Goal: Task Accomplishment & Management: Complete application form

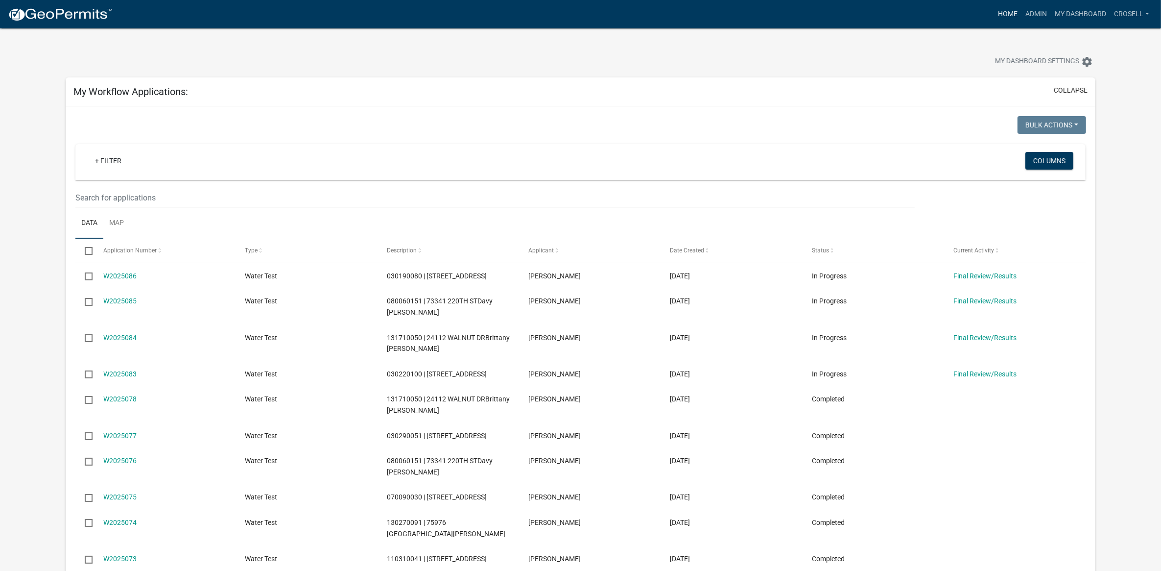
click at [1007, 10] on link "Home" at bounding box center [1007, 14] width 27 height 19
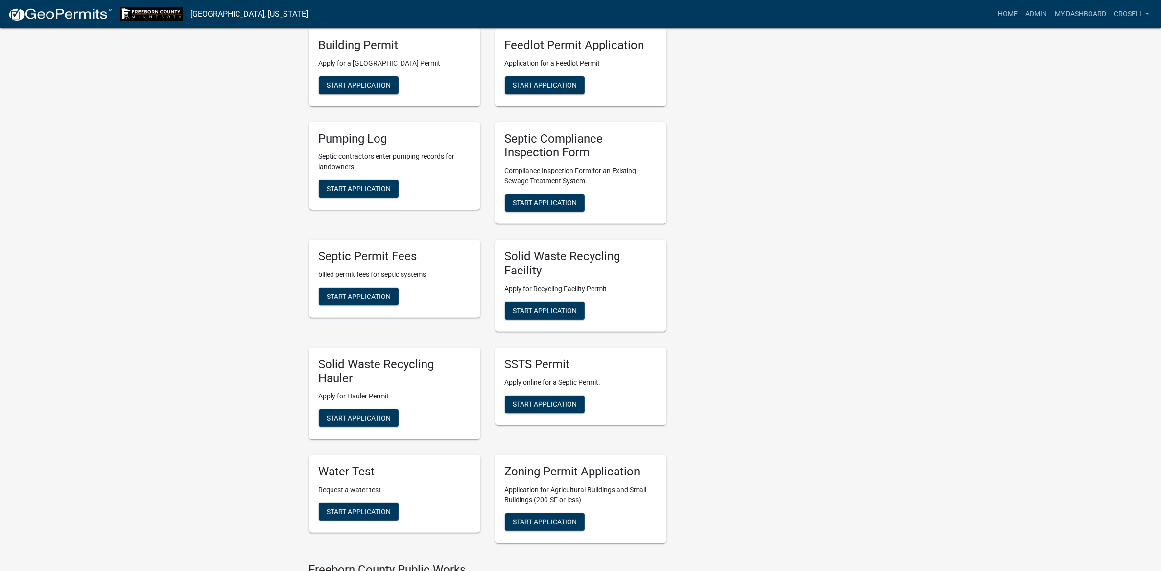
scroll to position [551, 0]
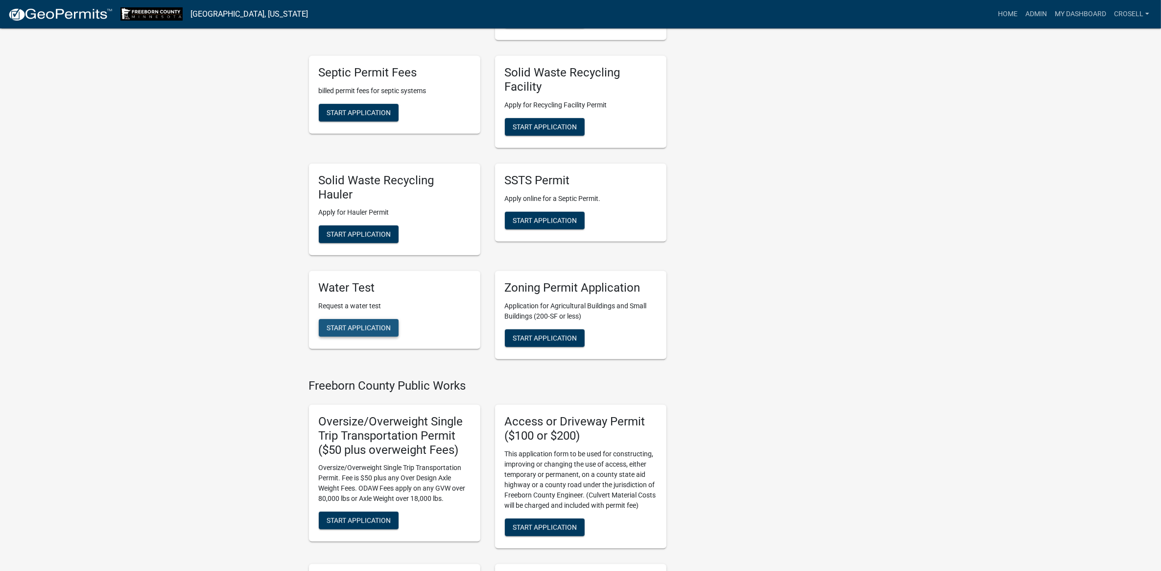
click at [357, 324] on span "Start Application" at bounding box center [359, 328] width 64 height 8
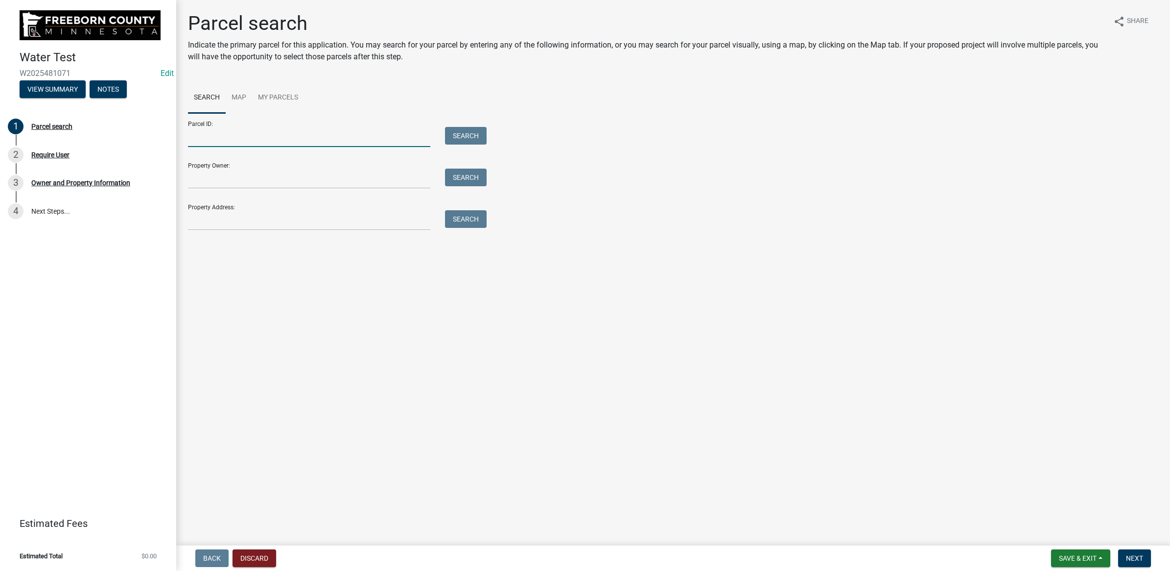
click at [329, 137] on input "Parcel ID:" at bounding box center [309, 137] width 242 height 20
paste input "160040080"
type input "160040080"
click at [448, 136] on button "Search" at bounding box center [466, 136] width 42 height 18
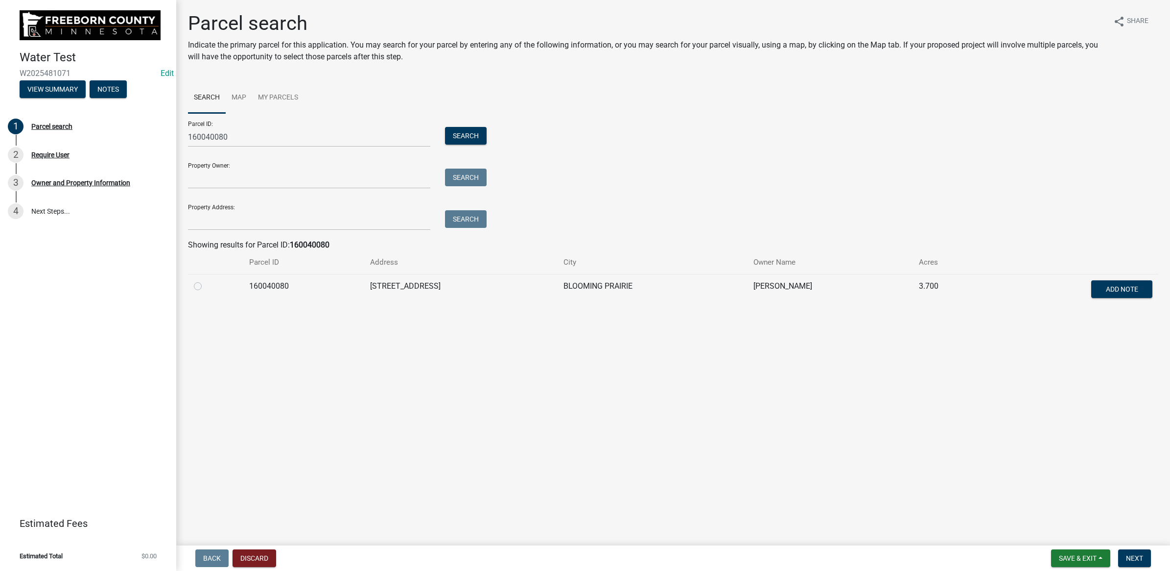
click at [206, 280] on label at bounding box center [206, 280] width 0 height 0
click at [206, 285] on input "radio" at bounding box center [209, 283] width 6 height 6
radio input "true"
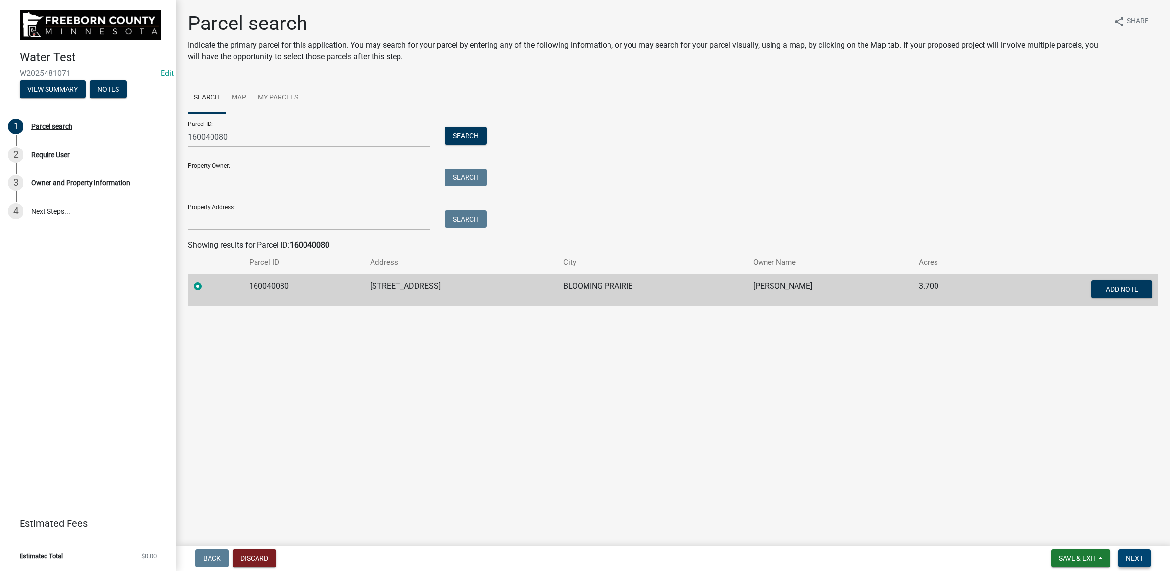
click at [1138, 551] on button "Next" at bounding box center [1135, 558] width 33 height 18
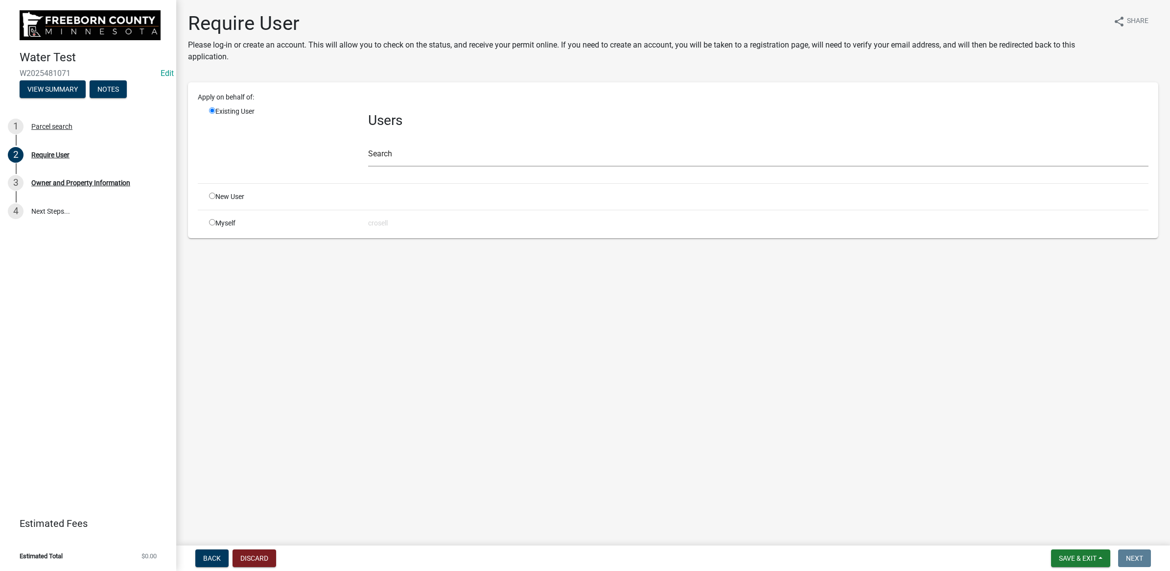
click at [210, 223] on input "radio" at bounding box center [212, 222] width 6 height 6
radio input "true"
radio input "false"
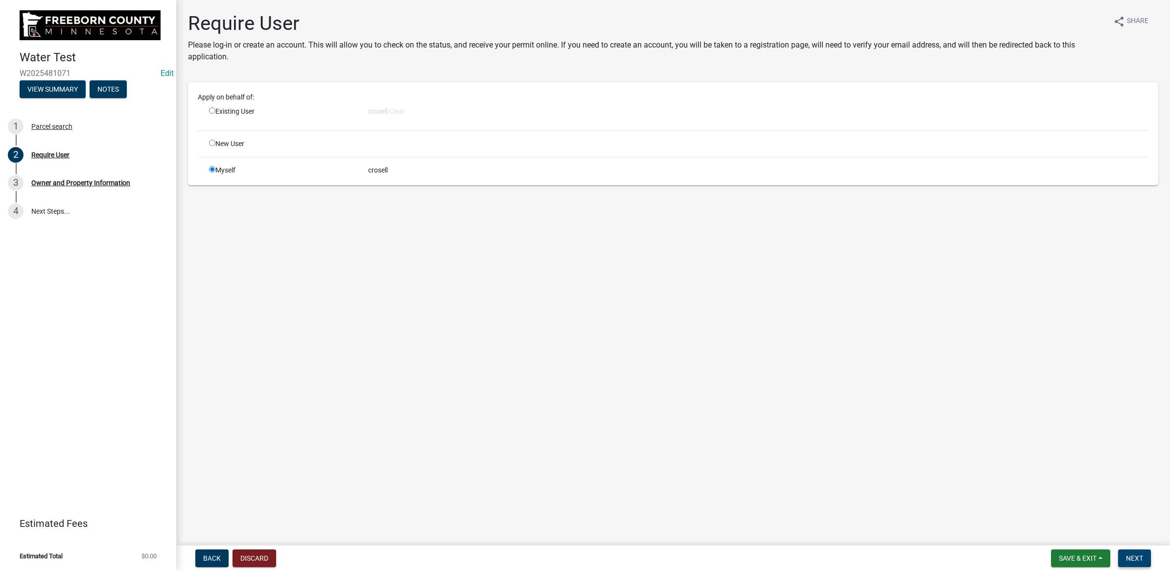
click at [1142, 561] on span "Next" at bounding box center [1134, 558] width 17 height 8
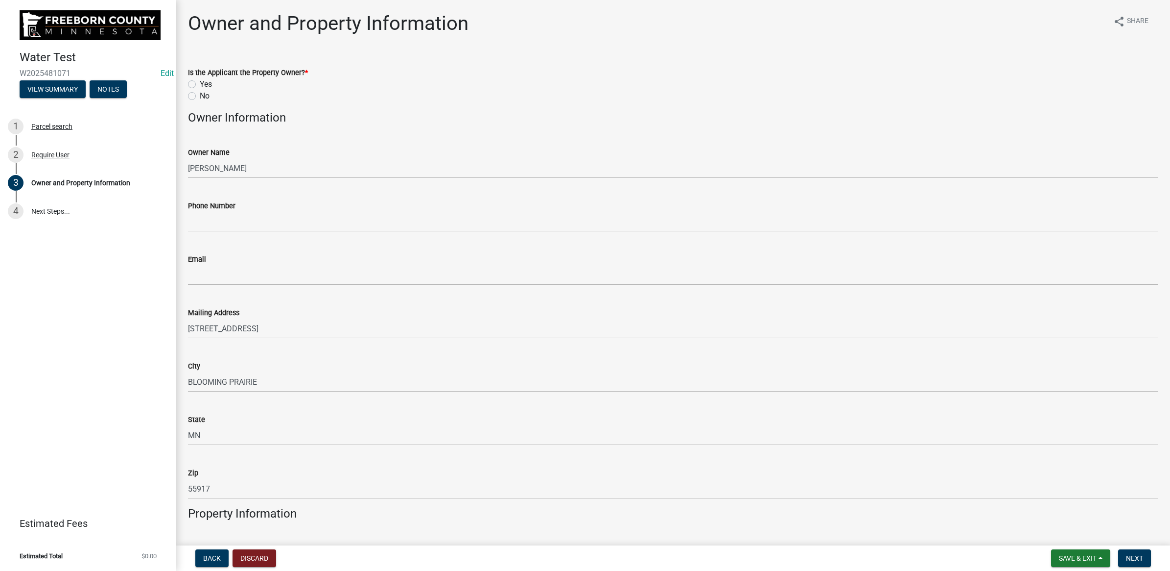
click at [200, 97] on label "No" at bounding box center [205, 96] width 10 height 12
click at [200, 96] on input "No" at bounding box center [203, 93] width 6 height 6
radio input "true"
click at [200, 85] on label "Yes" at bounding box center [206, 84] width 12 height 12
click at [200, 85] on input "Yes" at bounding box center [203, 81] width 6 height 6
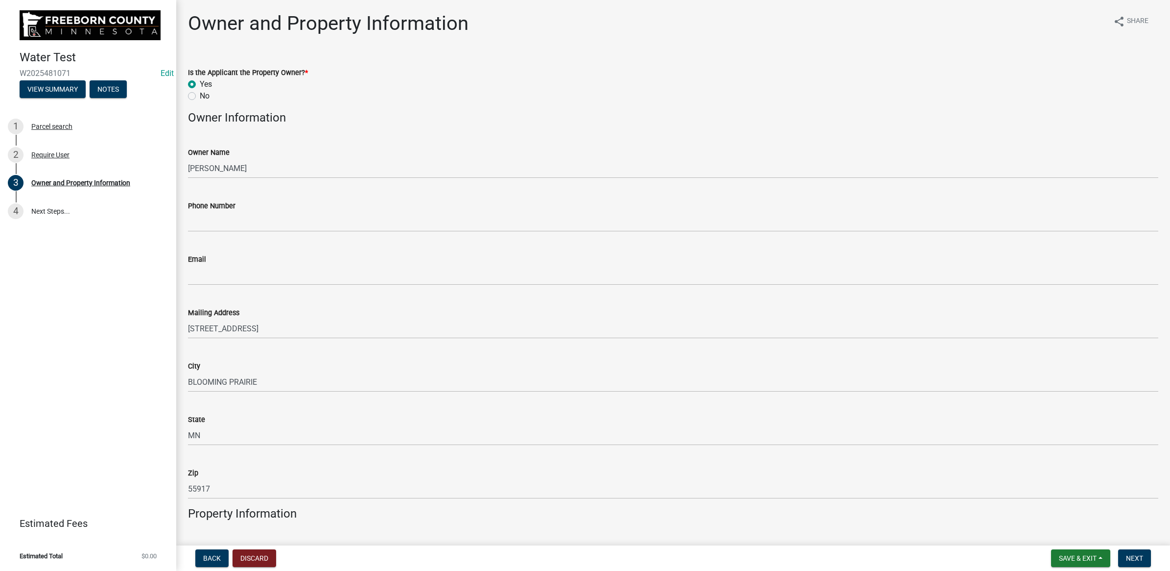
radio input "true"
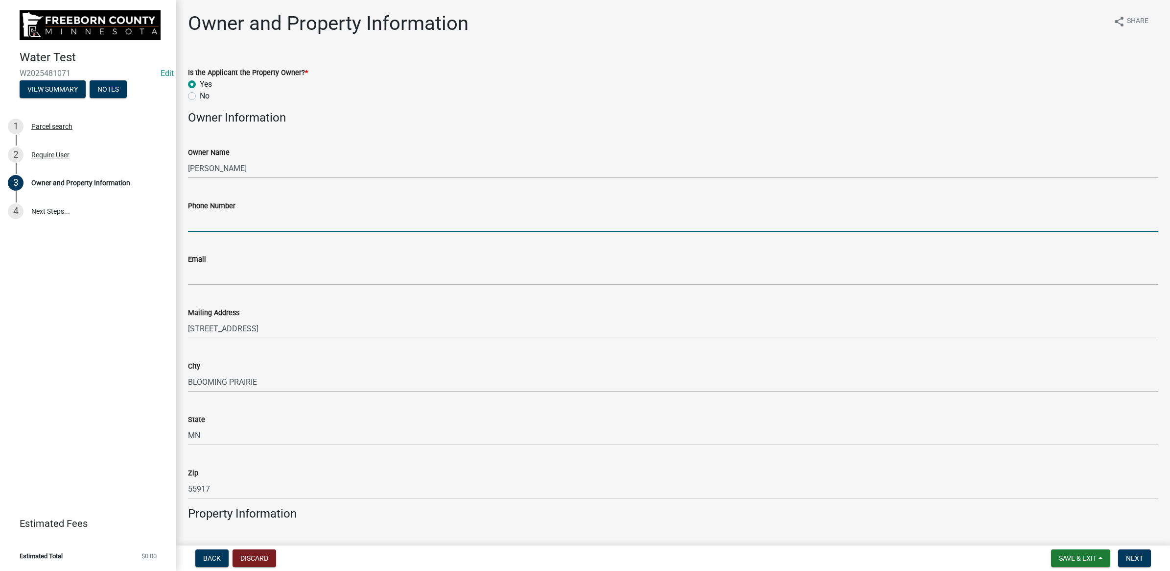
click at [230, 224] on input "Phone Number" at bounding box center [673, 222] width 971 height 20
click at [344, 216] on input "Phone Number" at bounding box center [673, 222] width 971 height 20
paste input "[PHONE_NUMBER]"
type input "[PHONE_NUMBER]"
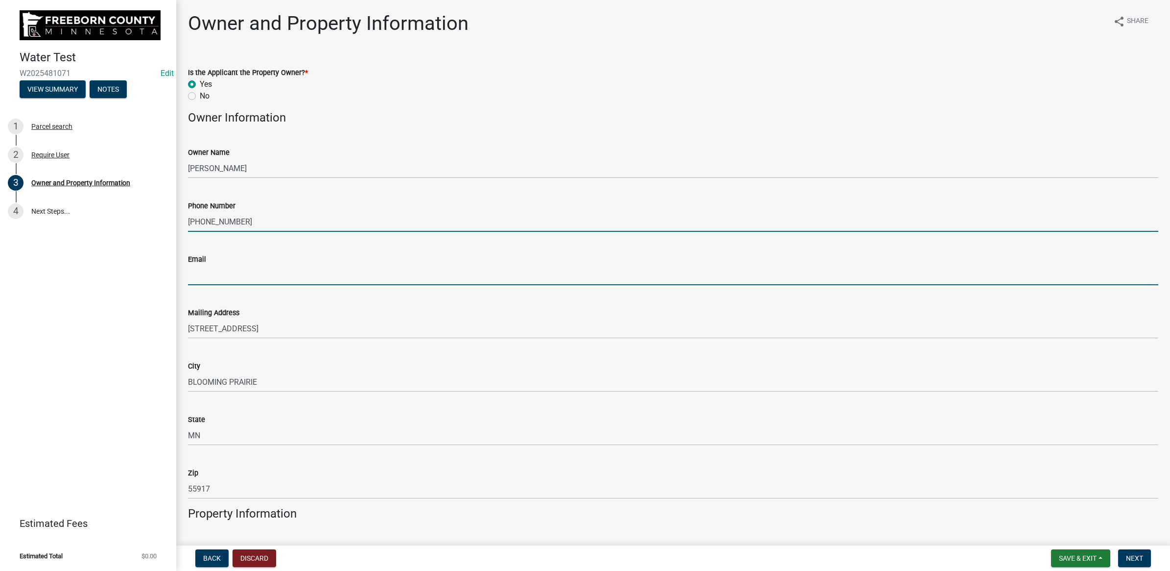
click at [270, 278] on input "Email" at bounding box center [673, 275] width 971 height 20
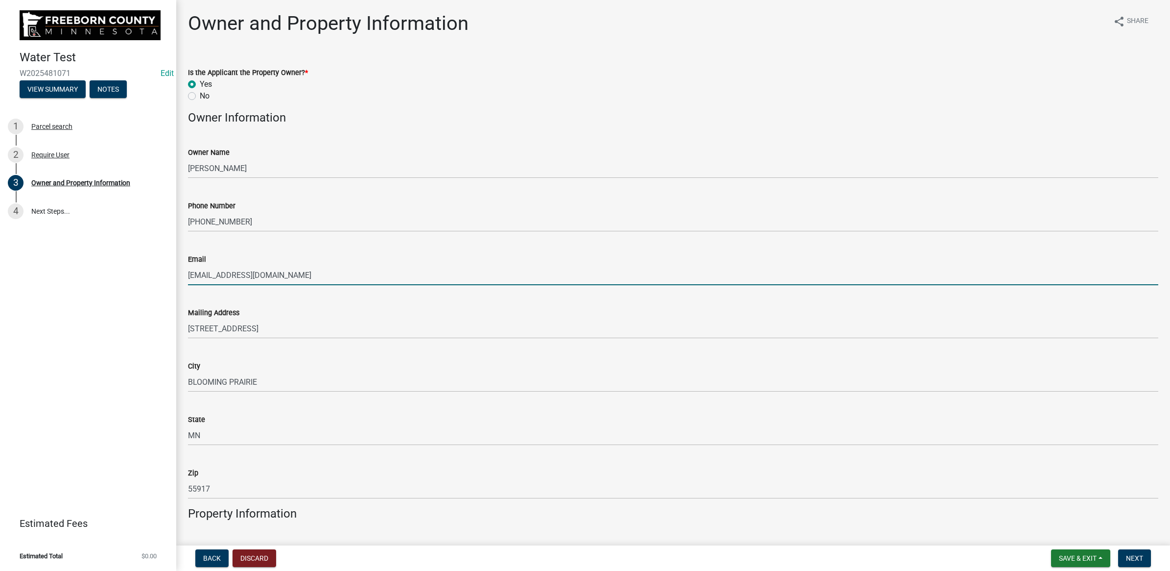
click at [204, 277] on input "[EMAIL_ADDRESS][DOMAIN_NAME]" at bounding box center [673, 275] width 971 height 20
drag, startPoint x: 273, startPoint y: 280, endPoint x: 145, endPoint y: 279, distance: 128.3
click at [148, 276] on div "Water Test W2025481071 Edit View Summary Notes 1 Parcel search 2 Require User 3…" at bounding box center [585, 285] width 1170 height 571
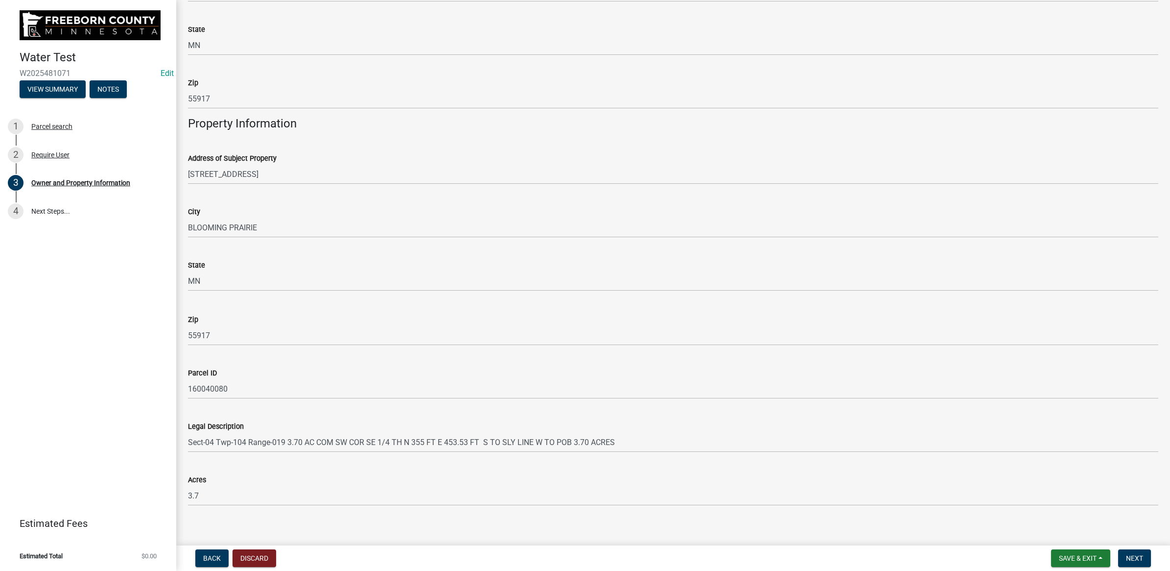
scroll to position [400, 0]
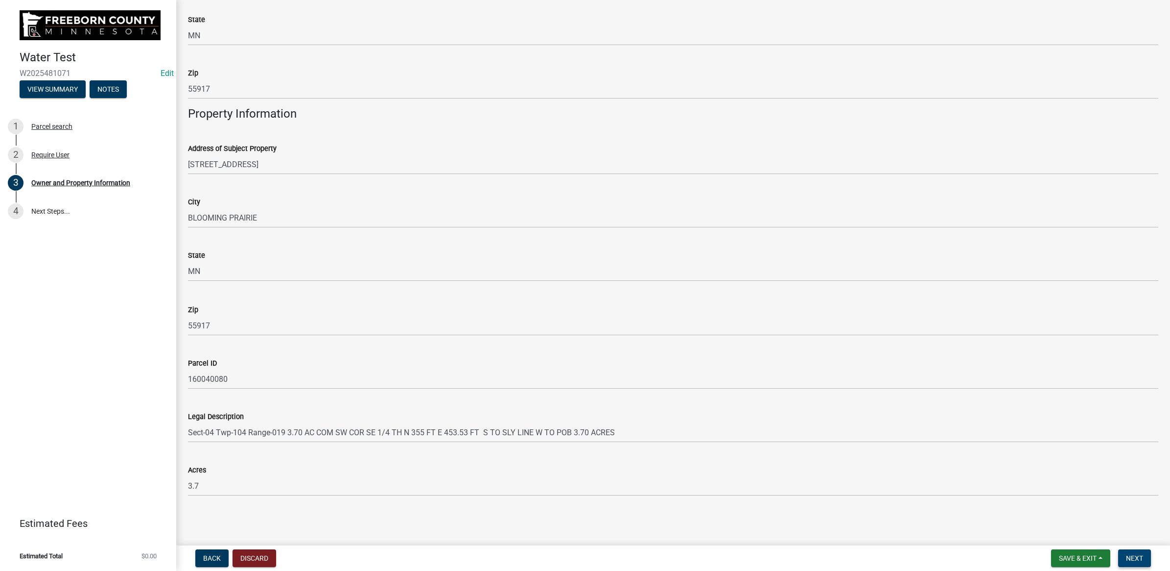
type input "[EMAIL_ADDRESS][DOMAIN_NAME]"
click at [1129, 552] on button "Next" at bounding box center [1135, 558] width 33 height 18
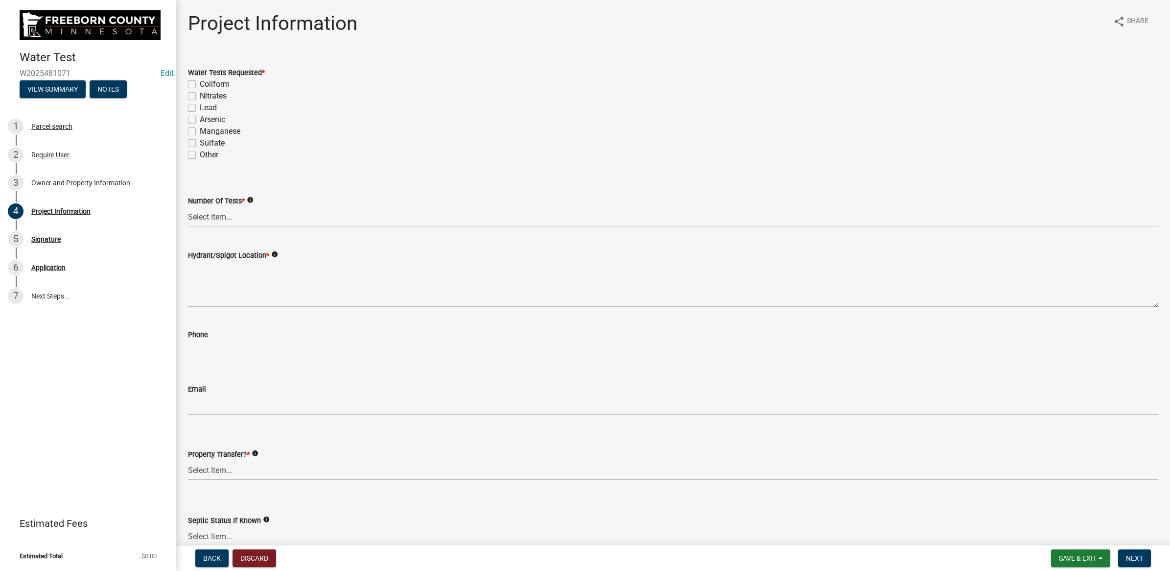
click at [200, 84] on label "Coliform" at bounding box center [215, 84] width 30 height 12
click at [200, 84] on input "Coliform" at bounding box center [203, 81] width 6 height 6
checkbox input "true"
checkbox input "false"
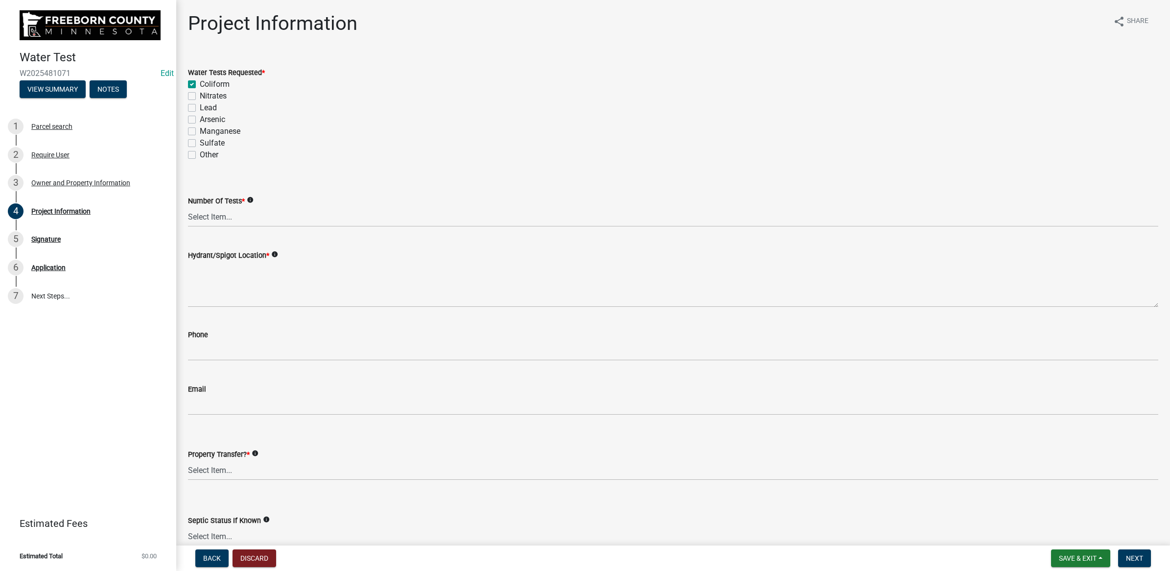
checkbox input "false"
click at [200, 94] on label "Nitrates" at bounding box center [213, 96] width 27 height 12
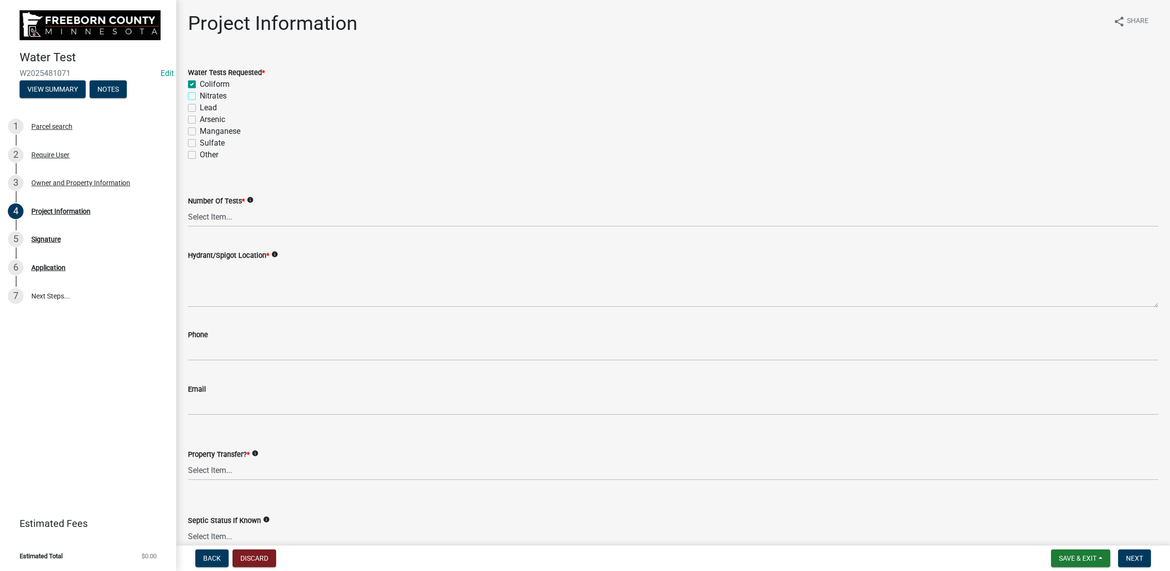
click at [200, 94] on input "Nitrates" at bounding box center [203, 93] width 6 height 6
checkbox input "true"
checkbox input "false"
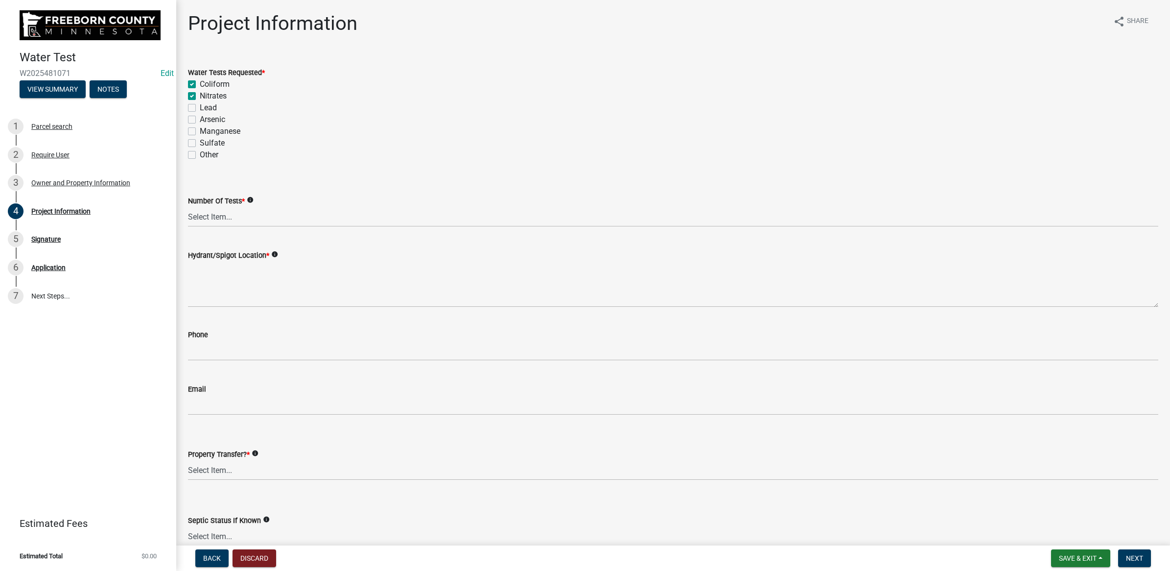
checkbox input "false"
click at [227, 218] on select "Select Item... 1 2 3 4 5 6" at bounding box center [673, 217] width 971 height 20
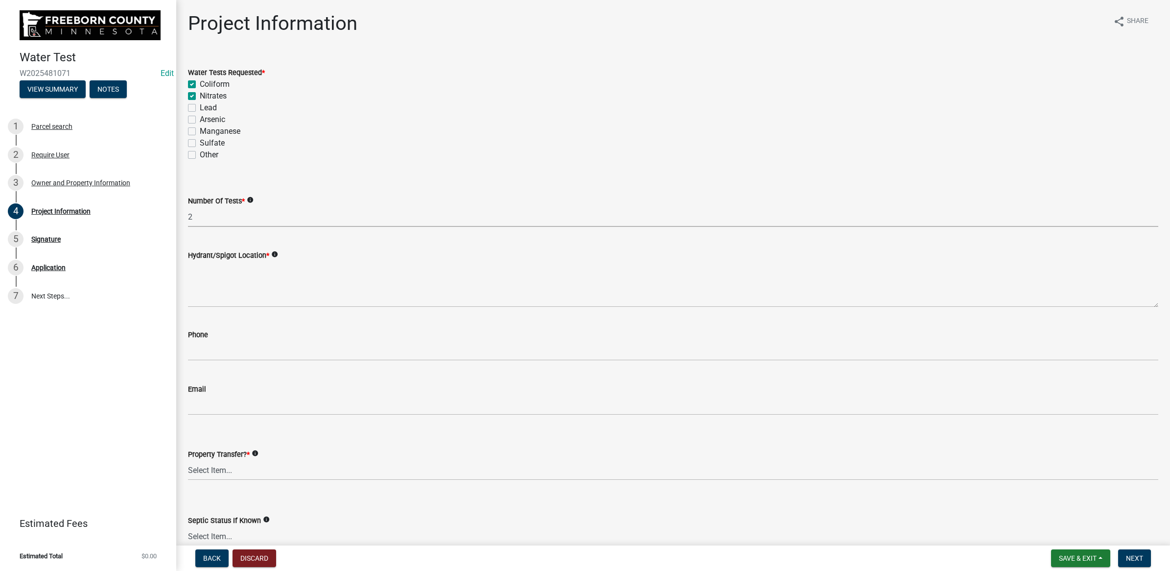
click at [188, 207] on select "Select Item... 1 2 3 4 5 6" at bounding box center [673, 217] width 971 height 20
select select "70d30e12-08da-45a9-9803-49605a53e58e"
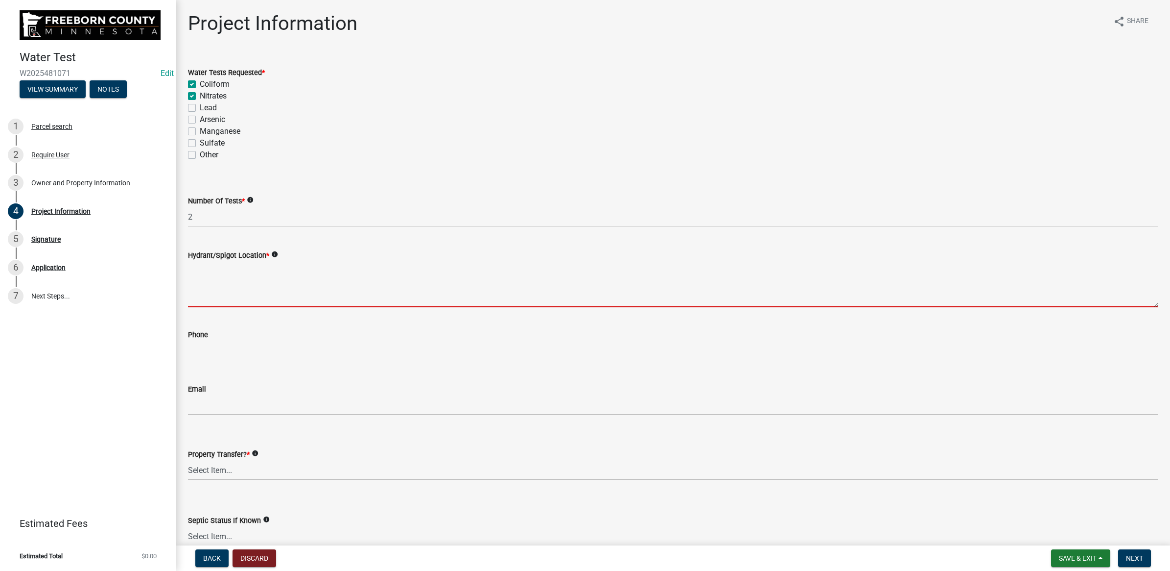
click at [234, 268] on textarea "Hydrant/Spigot Location *" at bounding box center [673, 284] width 971 height 46
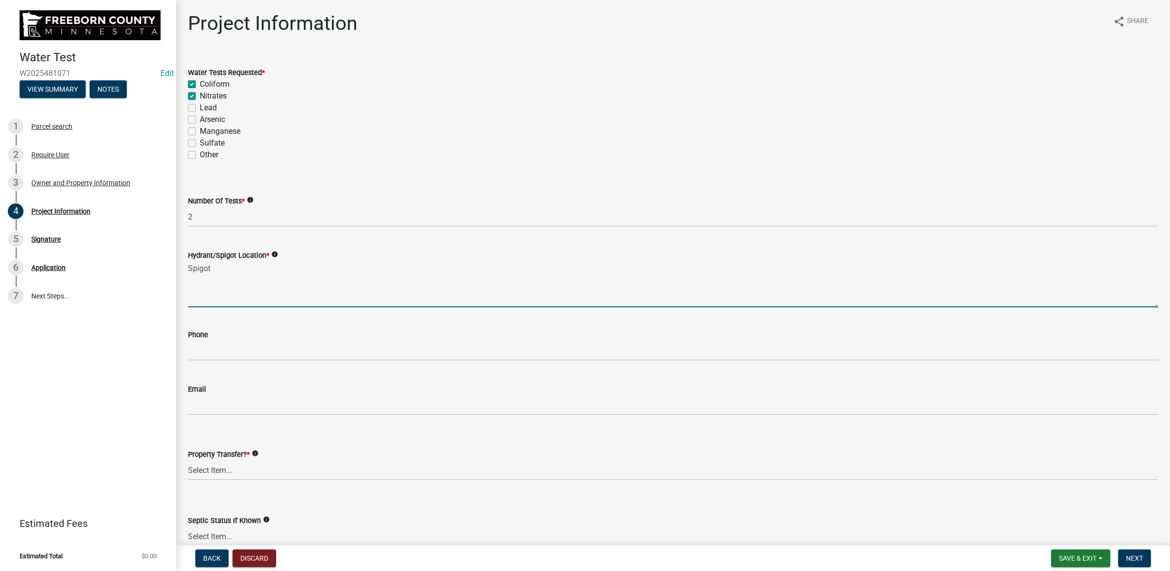
type textarea "Spigot"
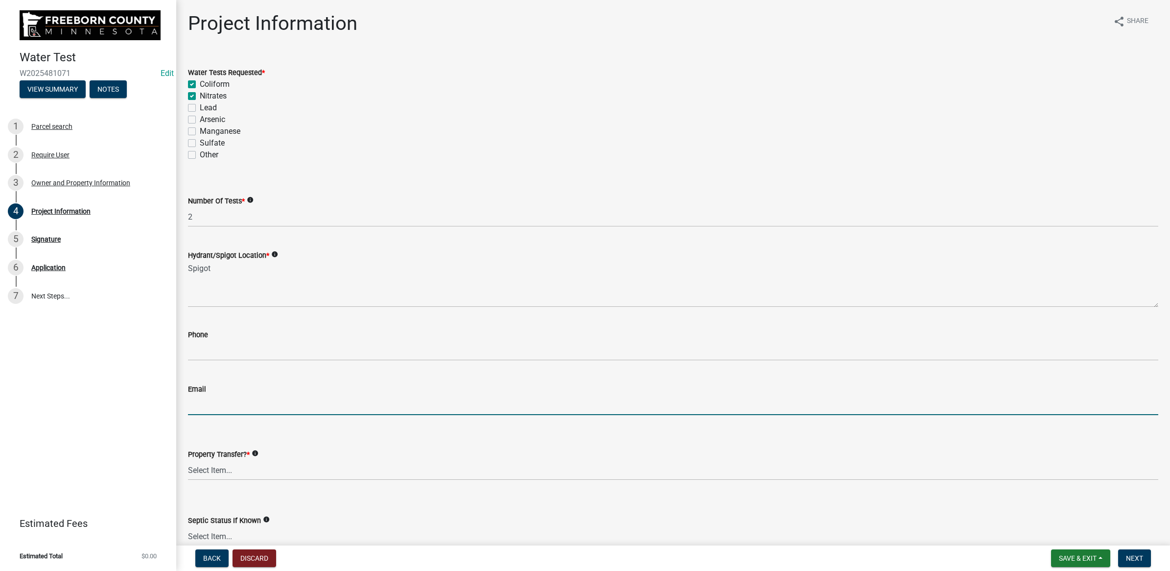
click at [250, 407] on input "Email" at bounding box center [673, 405] width 971 height 20
paste input "[EMAIL_ADDRESS][DOMAIN_NAME]"
type input "[EMAIL_ADDRESS][DOMAIN_NAME]"
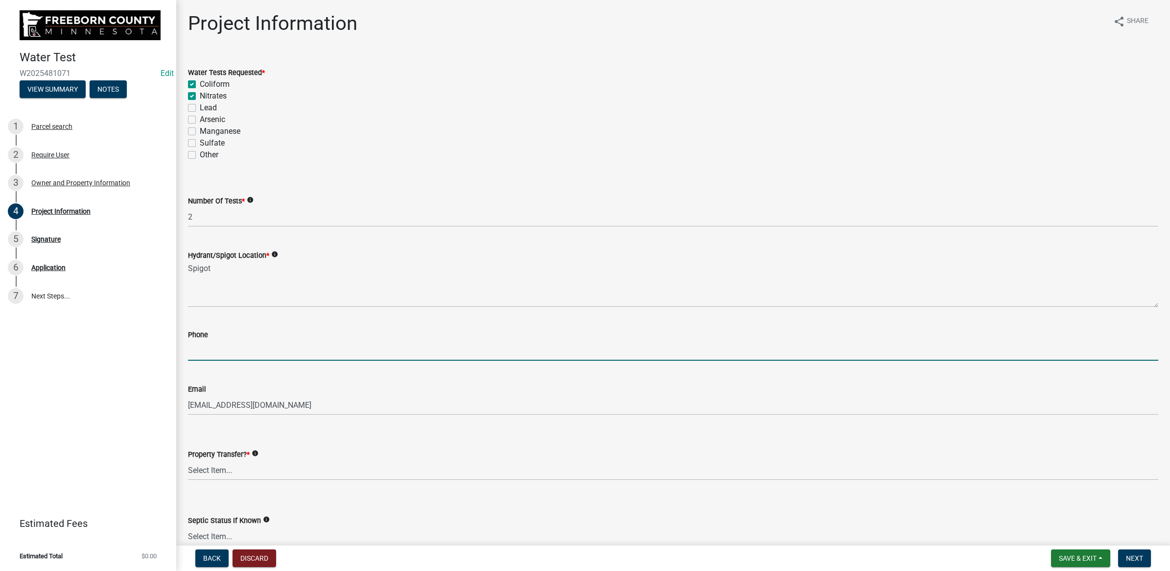
click at [242, 351] on input "text" at bounding box center [673, 350] width 971 height 20
paste input "[PHONE_NUMBER]"
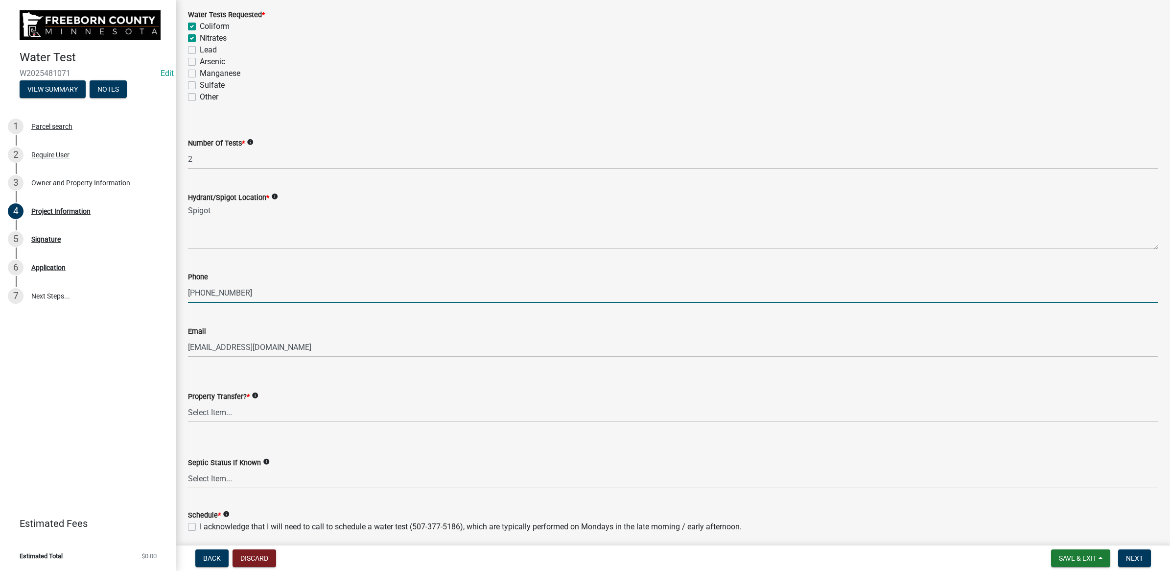
scroll to position [95, 0]
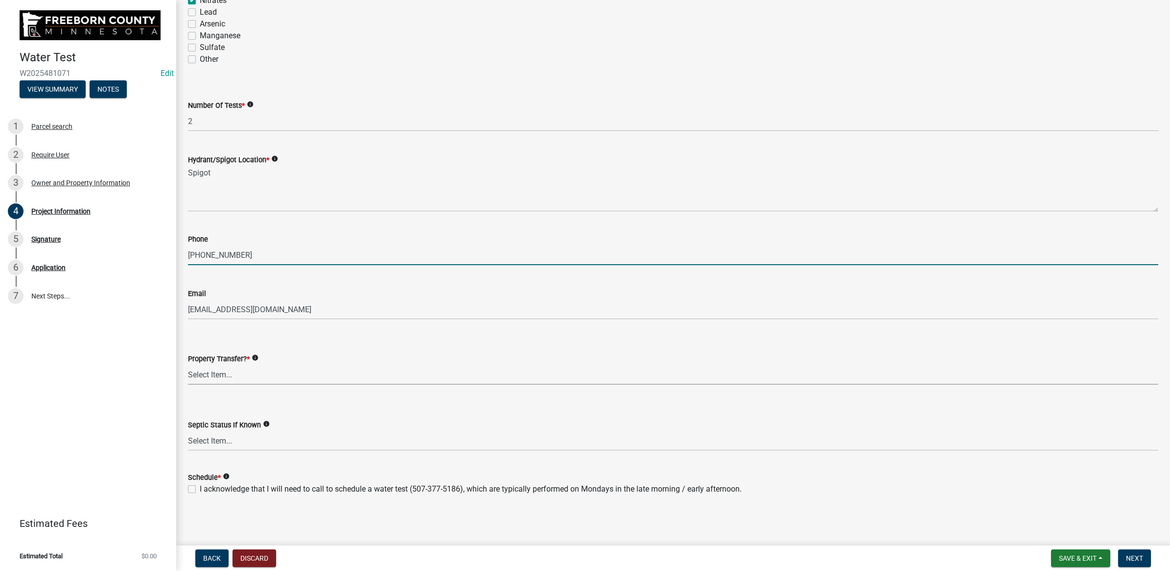
type input "3219473716"
click at [203, 378] on select "Select Item... Yes No" at bounding box center [673, 374] width 971 height 20
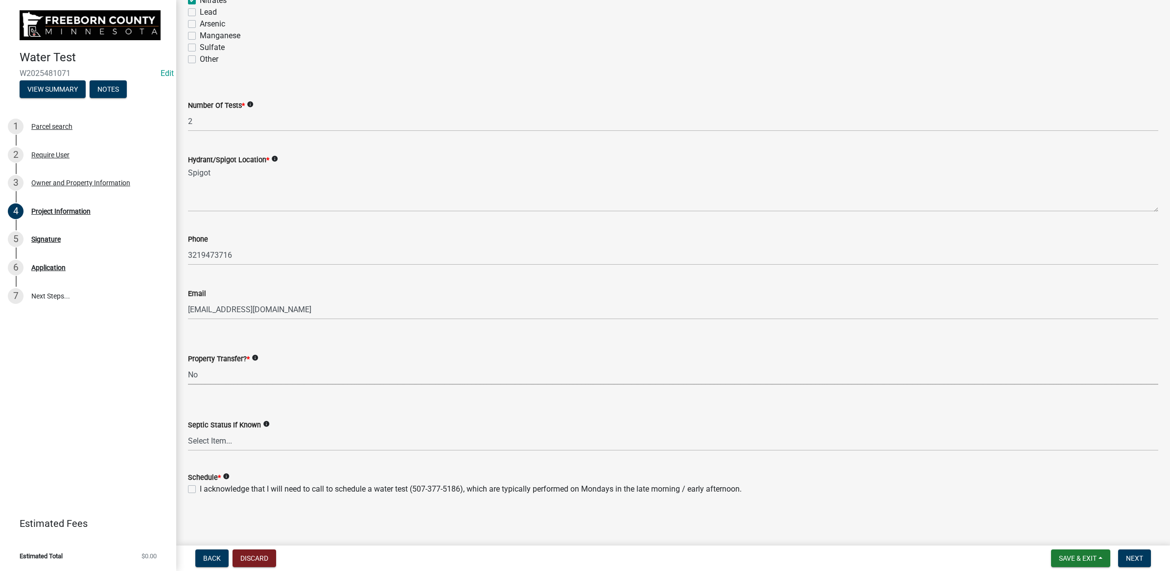
click at [188, 364] on select "Select Item... Yes No" at bounding box center [673, 374] width 971 height 20
select select "1c3dcbe8-2b21-4bd6-8afa-59f72c0ae0eb"
click at [204, 443] on select "Select Item... Compliant Non-Compliant Unknown" at bounding box center [673, 440] width 971 height 20
click at [188, 430] on select "Select Item... Compliant Non-Compliant Unknown" at bounding box center [673, 440] width 971 height 20
select select "9db5755b-511d-4b48-a270-aea29f4132cf"
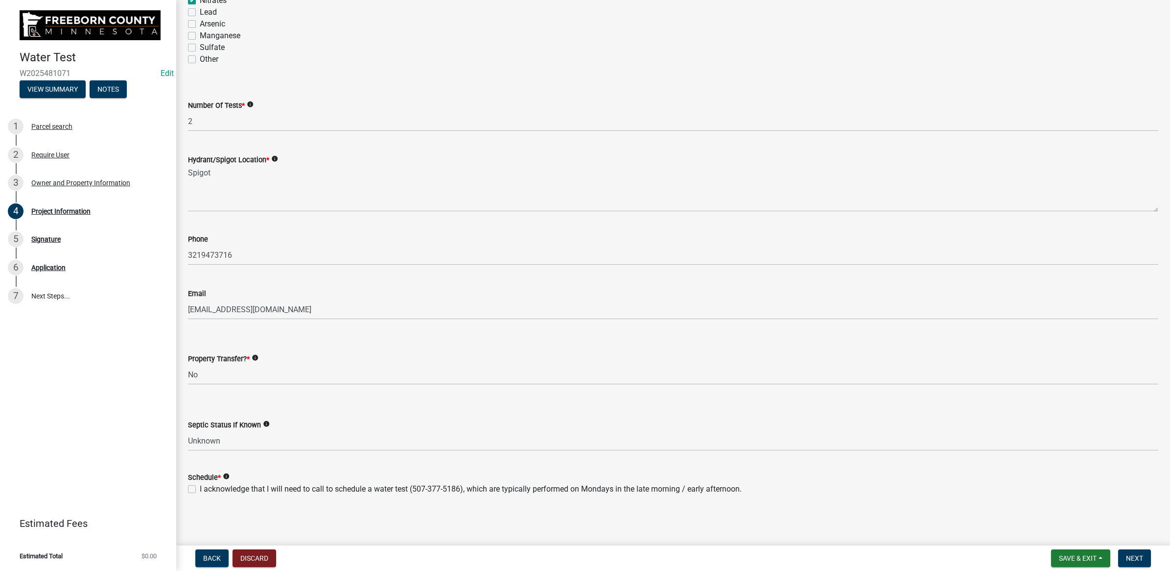
click at [185, 488] on div "Schedule * info I acknowledge that I will need to call to schedule a water test…" at bounding box center [673, 476] width 985 height 35
drag, startPoint x: 190, startPoint y: 483, endPoint x: 195, endPoint y: 489, distance: 7.6
click at [190, 484] on div "I acknowledge that I will need to call to schedule a water test (507-377-5186),…" at bounding box center [673, 489] width 971 height 12
drag, startPoint x: 459, startPoint y: 510, endPoint x: 322, endPoint y: 512, distance: 136.7
click at [458, 510] on div "Project Information share Share Water Tests Requested * Coliform Nitrates Lead …" at bounding box center [673, 214] width 985 height 596
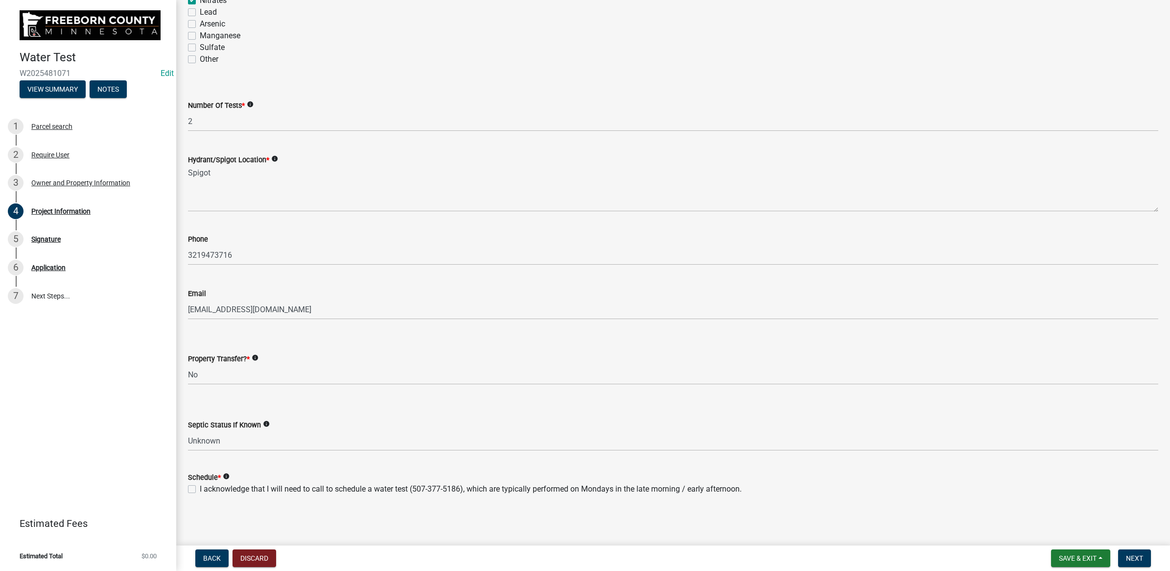
click at [200, 486] on label "I acknowledge that I will need to call to schedule a water test (507-377-5186),…" at bounding box center [471, 489] width 542 height 12
click at [200, 486] on input "I acknowledge that I will need to call to schedule a water test (507-377-5186),…" at bounding box center [203, 486] width 6 height 6
checkbox input "true"
click at [1142, 556] on span "Next" at bounding box center [1134, 558] width 17 height 8
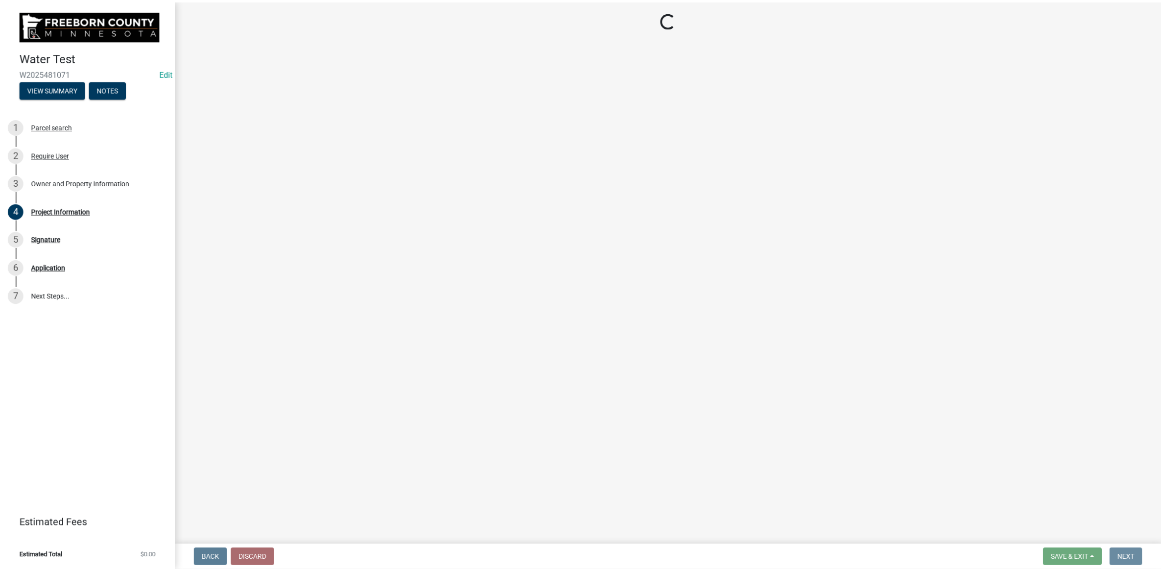
scroll to position [0, 0]
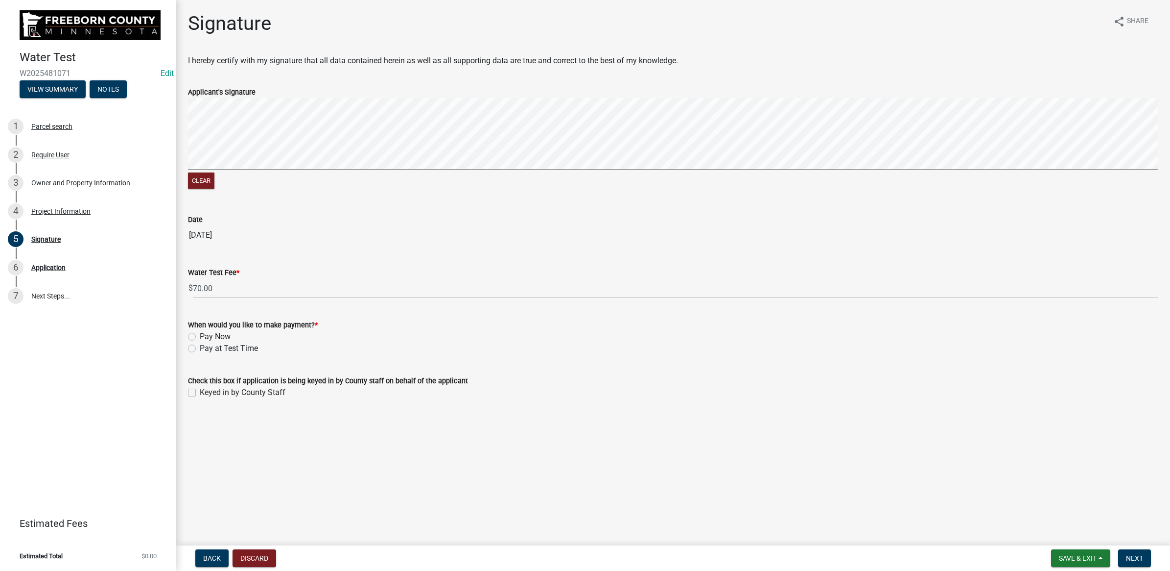
click at [200, 393] on label "Keyed in by County Staff" at bounding box center [243, 392] width 86 height 12
click at [200, 393] on input "Keyed in by County Staff" at bounding box center [203, 389] width 6 height 6
checkbox input "true"
click at [200, 346] on label "Pay at Test Time" at bounding box center [229, 348] width 58 height 12
click at [200, 346] on input "Pay at Test Time" at bounding box center [203, 345] width 6 height 6
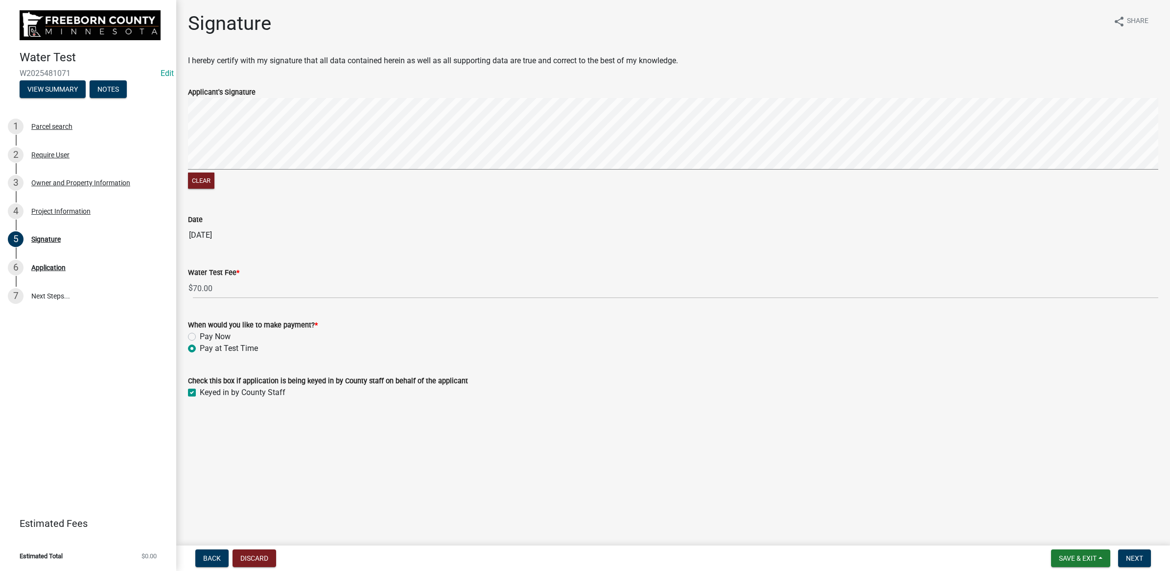
radio input "true"
click at [1136, 552] on button "Next" at bounding box center [1135, 558] width 33 height 18
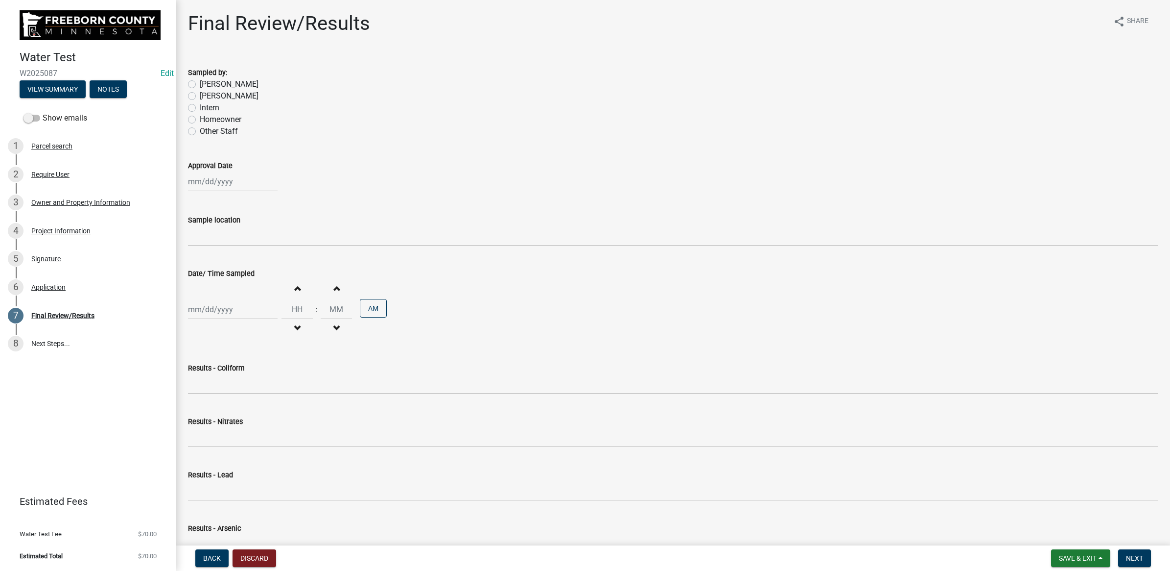
drag, startPoint x: 190, startPoint y: 82, endPoint x: 195, endPoint y: 97, distance: 16.0
click at [200, 82] on label "[PERSON_NAME]" at bounding box center [229, 84] width 59 height 12
click at [200, 82] on input "[PERSON_NAME]" at bounding box center [203, 81] width 6 height 6
radio input "true"
click at [218, 178] on div at bounding box center [233, 181] width 90 height 20
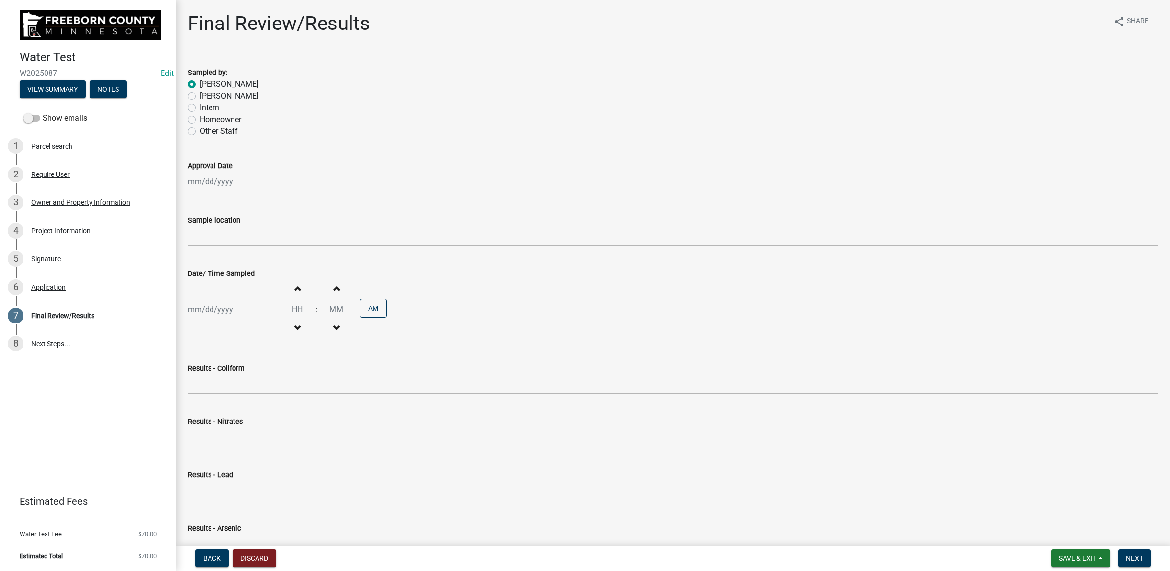
select select "9"
select select "2025"
click at [260, 265] on div "19" at bounding box center [261, 265] width 16 height 16
type input "[DATE]"
click at [1073, 561] on span "Save & Exit" at bounding box center [1078, 558] width 38 height 8
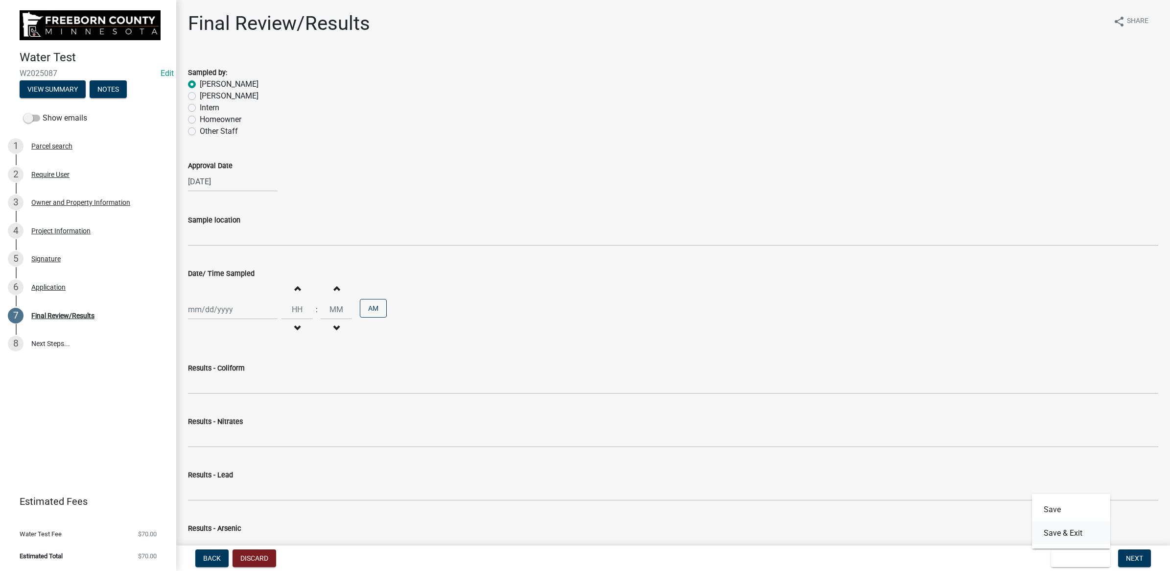
click at [1069, 527] on button "Save & Exit" at bounding box center [1071, 533] width 78 height 24
